Goal: Task Accomplishment & Management: Use online tool/utility

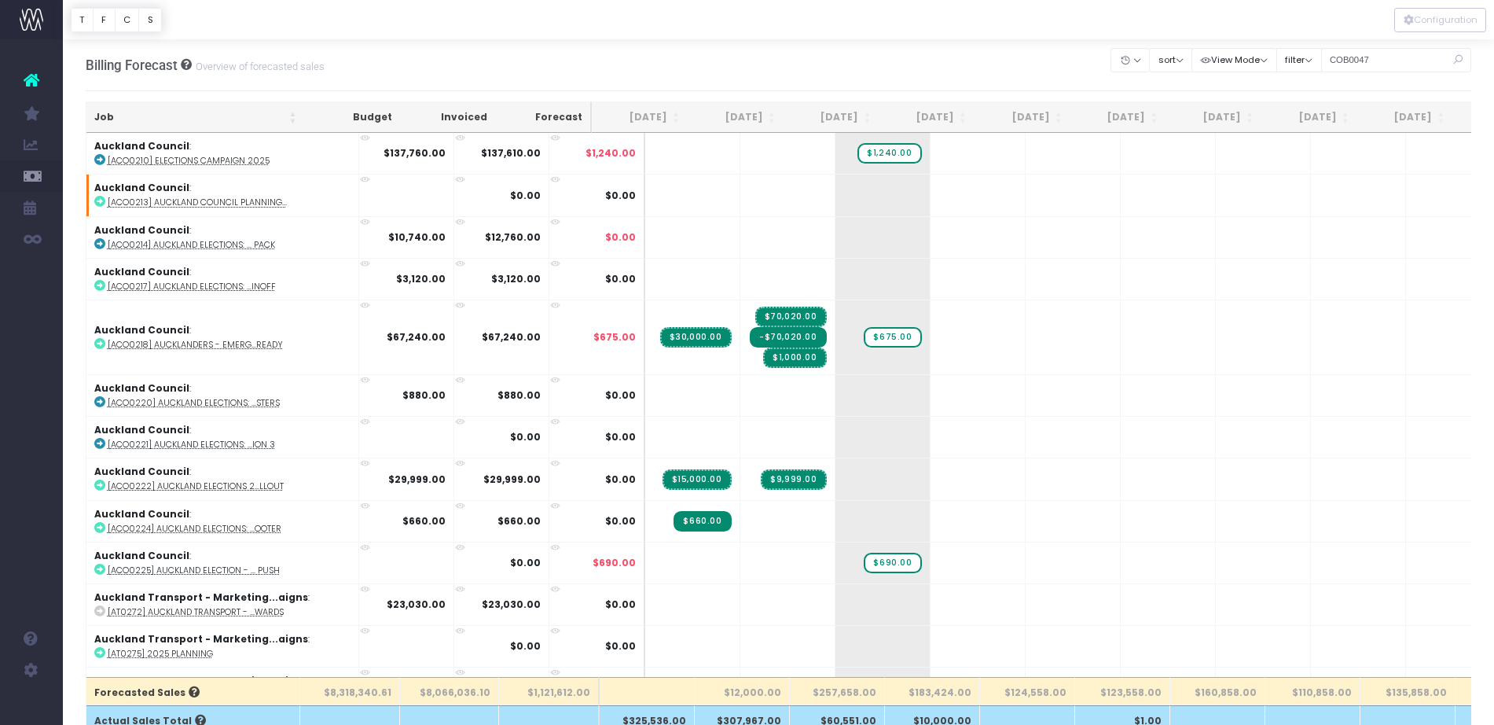
type input "COB0047"
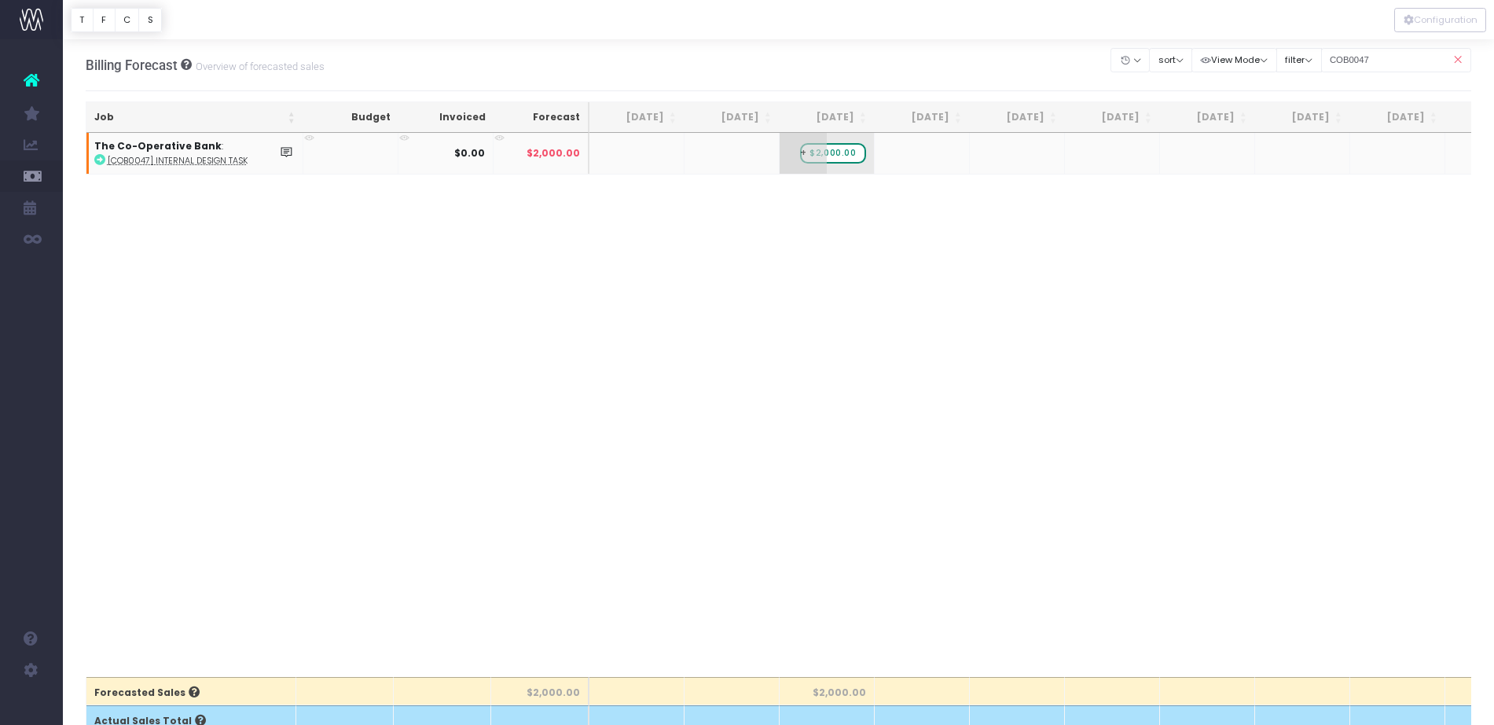
click at [835, 156] on span "$2,000.00" at bounding box center [832, 153] width 65 height 20
type input "1980"
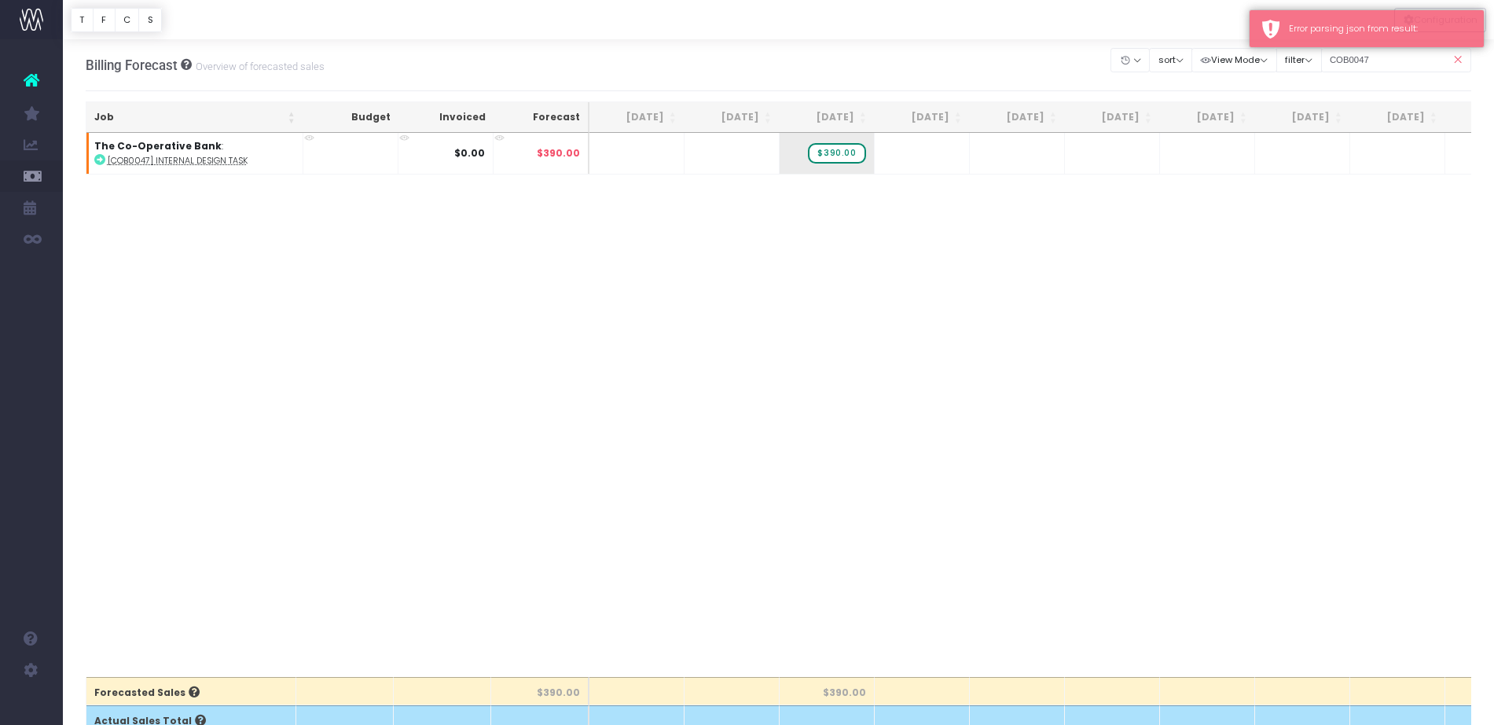
click at [280, 368] on div "Job Budget Invoiced Forecast [DATE] Aug [DATE] Oct [DATE] Dec [DATE] Feb [DATE]…" at bounding box center [779, 405] width 1387 height 544
click at [832, 154] on span "$390.00" at bounding box center [836, 153] width 57 height 20
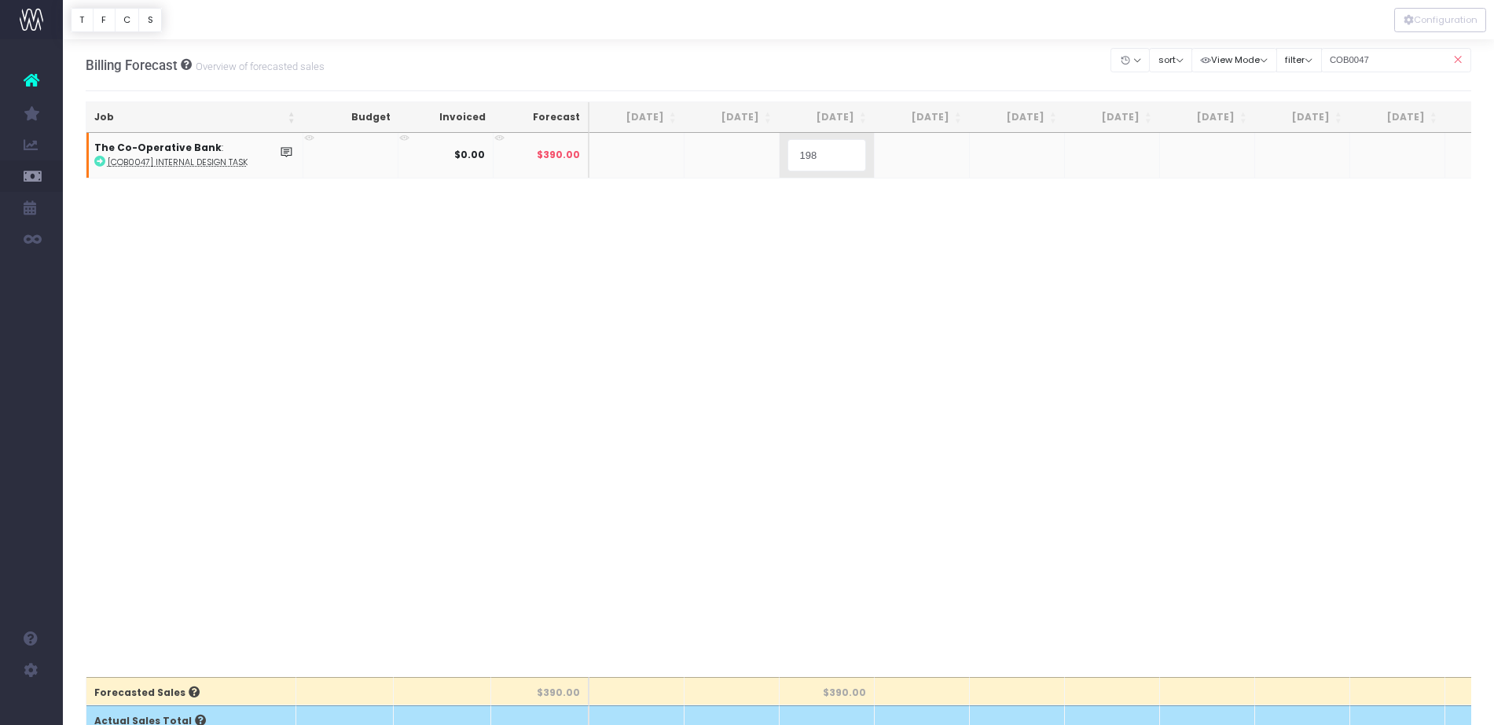
type input "1980"
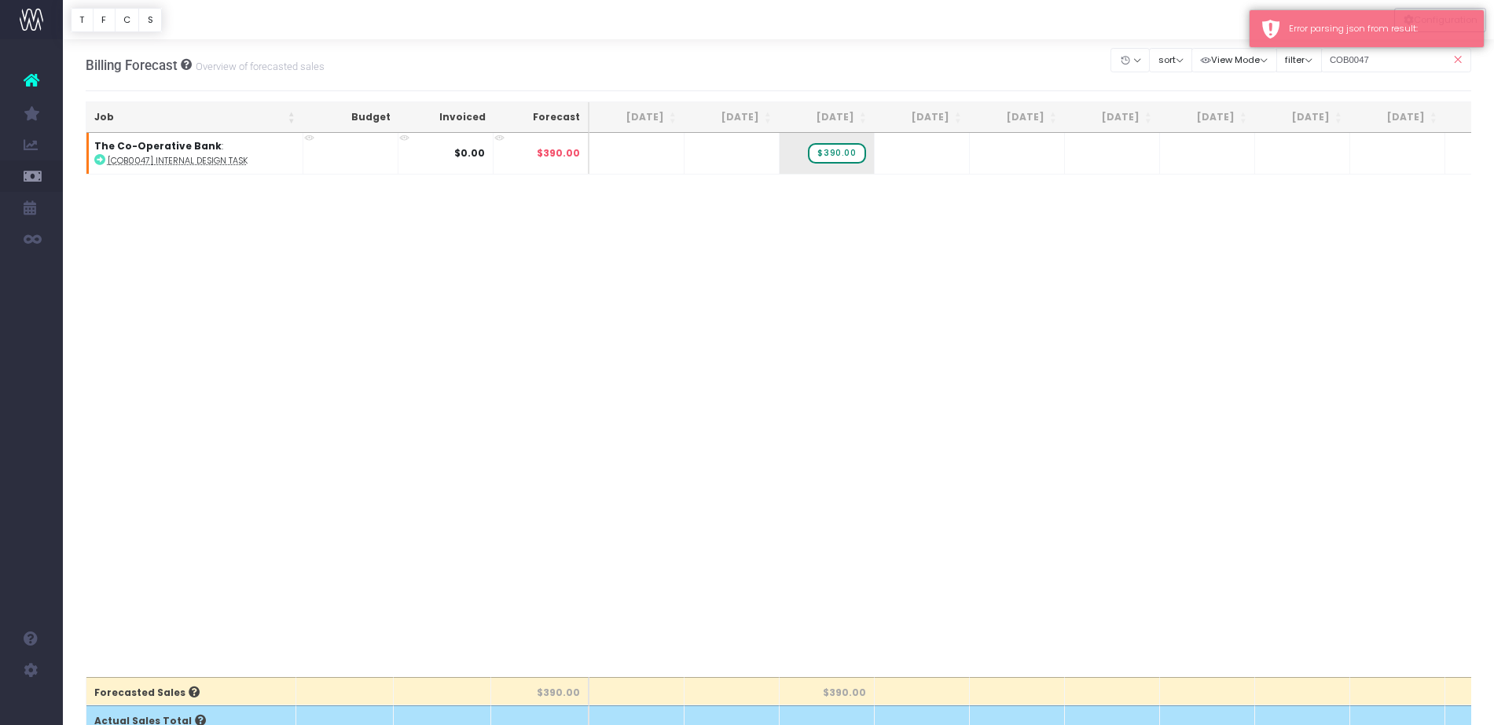
click at [1013, 251] on div "Job Budget Invoiced Forecast [DATE] Aug [DATE] Oct [DATE] Dec [DATE] Feb [DATE]…" at bounding box center [779, 405] width 1387 height 544
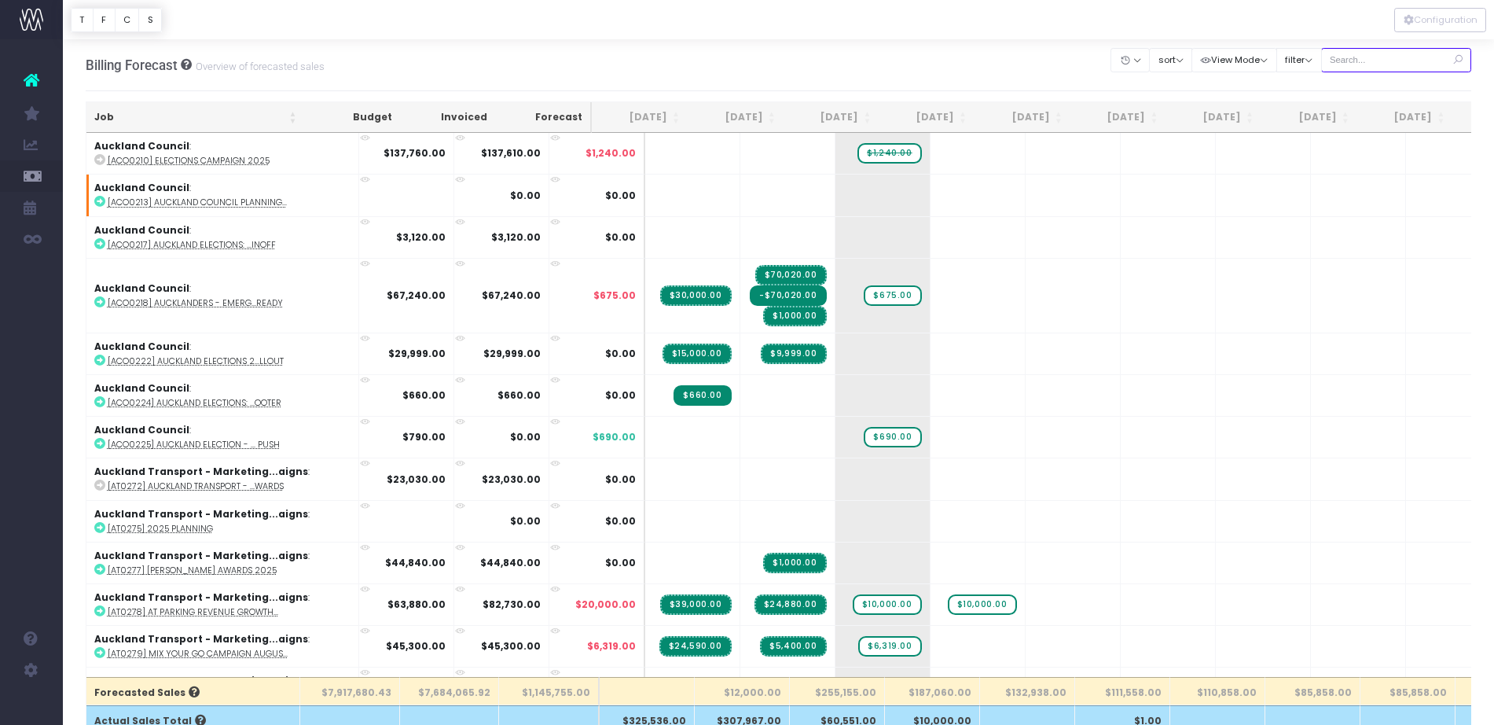
click at [1375, 64] on input "text" at bounding box center [1396, 60] width 151 height 24
paste input "COB0047"
type input "COB0047"
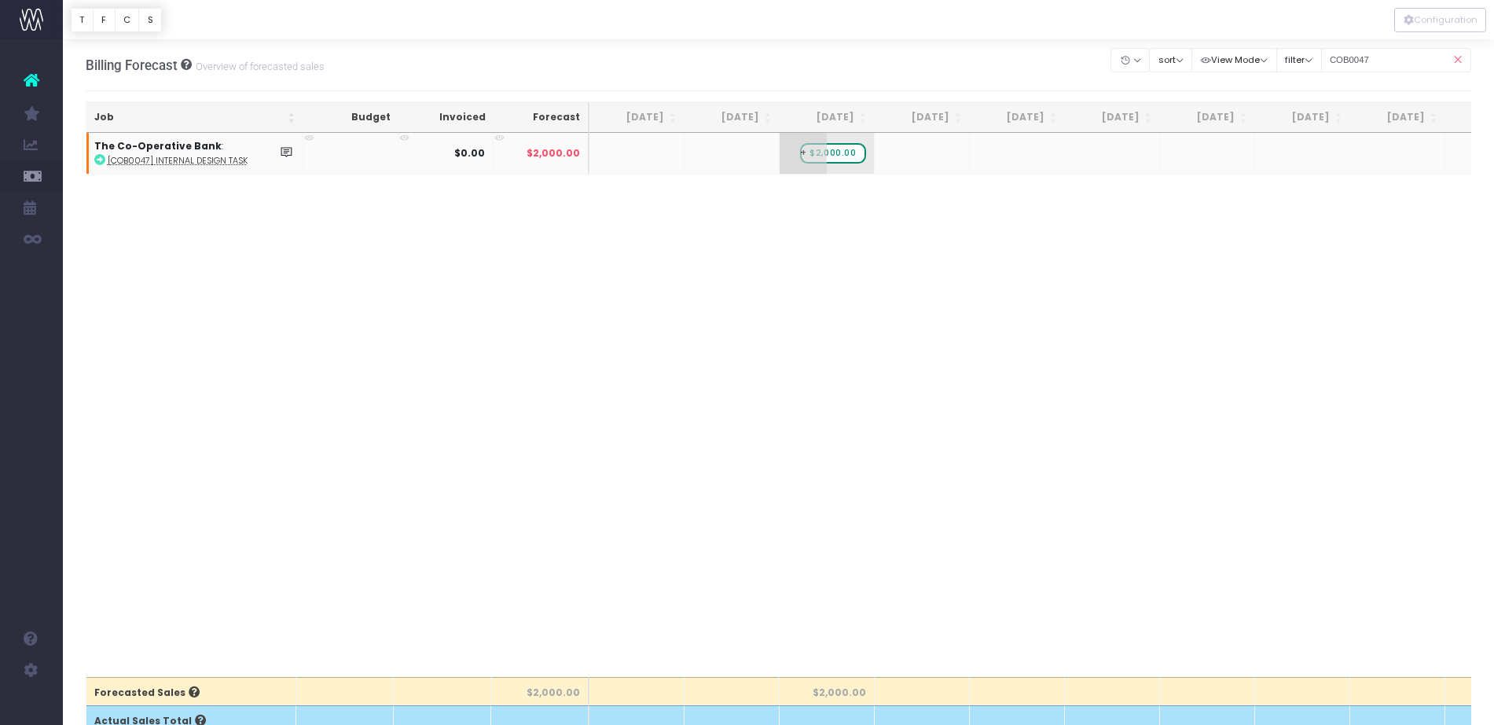
click at [845, 152] on span "$2,000.00" at bounding box center [832, 153] width 65 height 20
type input "1980"
click at [171, 160] on abbr "[COB0047] Internal Design Task" at bounding box center [178, 161] width 140 height 12
